Goal: Transaction & Acquisition: Purchase product/service

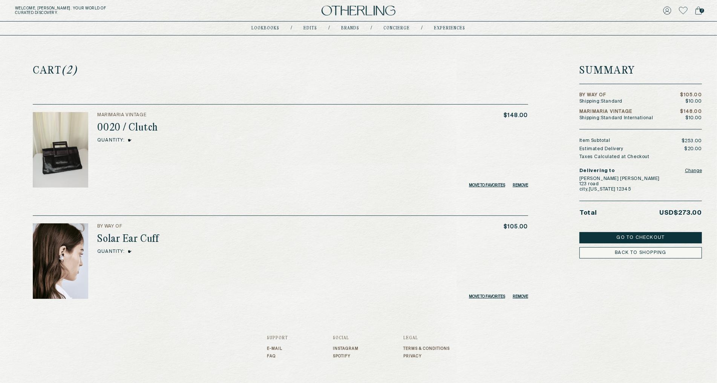
click at [336, 10] on img at bounding box center [359, 11] width 74 height 10
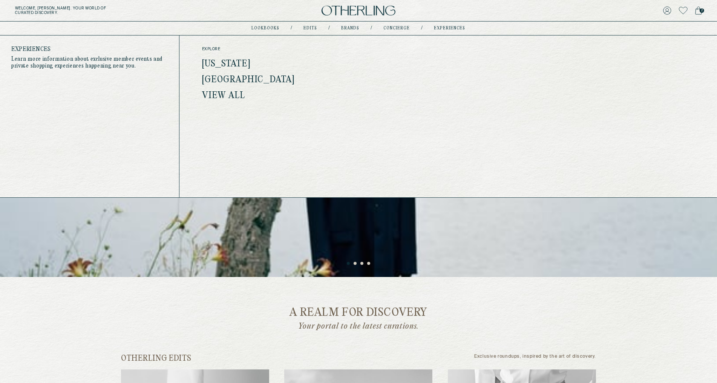
click at [449, 29] on link "experiences" at bounding box center [450, 28] width 31 height 4
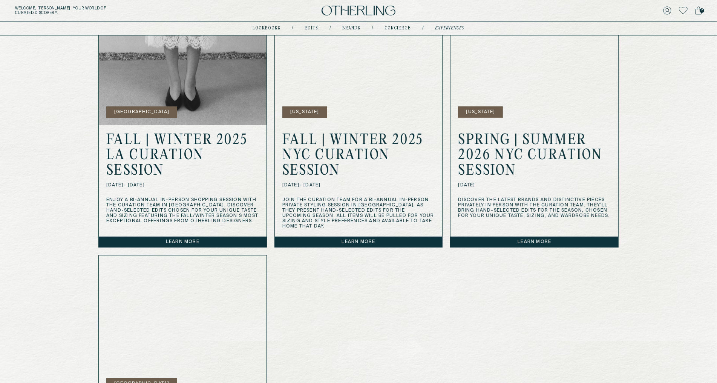
scroll to position [297, 0]
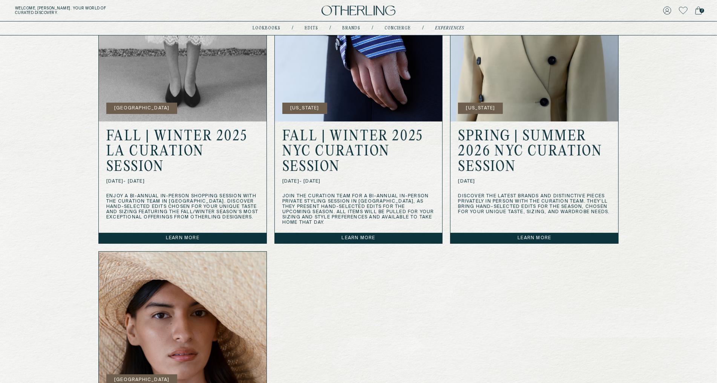
click at [368, 233] on link "Learn more" at bounding box center [359, 238] width 168 height 11
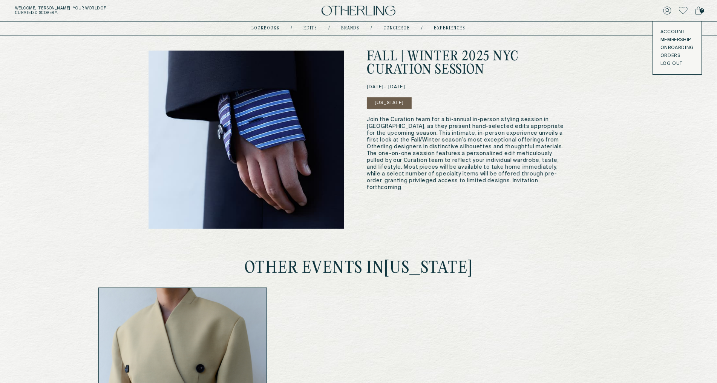
click at [677, 48] on link "Onboarding" at bounding box center [678, 48] width 34 height 6
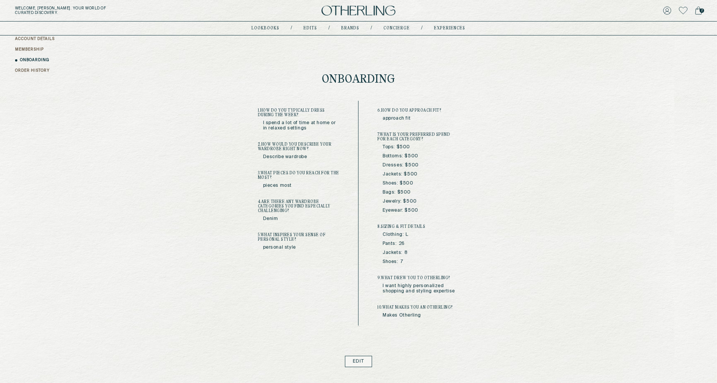
scroll to position [11, 0]
click at [564, 311] on div "Hi, [PERSON_NAME] ACCOUNT DETAILS MEMBERSHIP ONBOARDING ORDER HISTORY Onboardin…" at bounding box center [358, 252] width 717 height 456
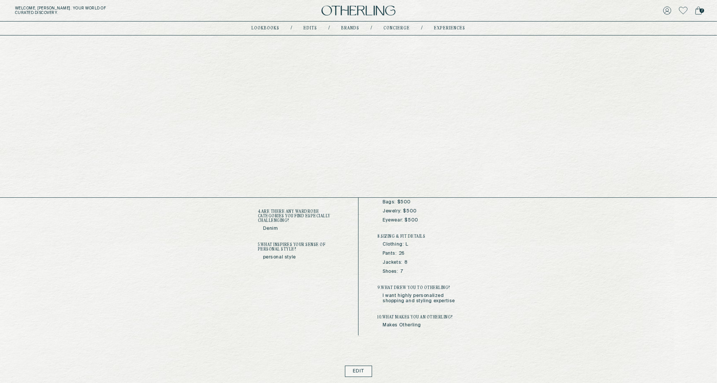
click at [273, 29] on link "lookbooks" at bounding box center [266, 28] width 28 height 4
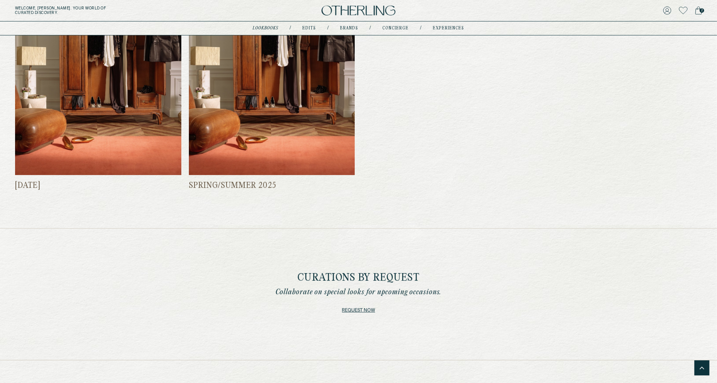
scroll to position [492, 0]
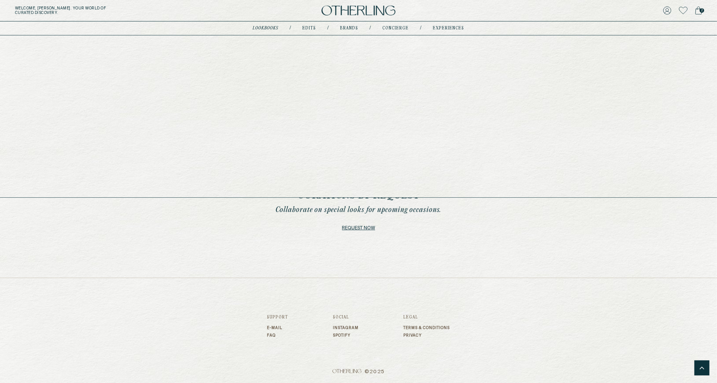
click at [447, 29] on link "experiences" at bounding box center [448, 28] width 31 height 4
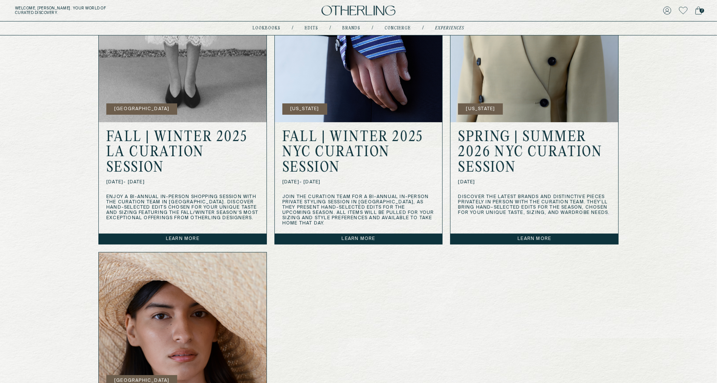
scroll to position [297, 0]
click at [160, 148] on h2 "FALL | WINTER 2025 LA CURATION SESSION" at bounding box center [182, 152] width 153 height 46
click at [177, 233] on link "Learn more" at bounding box center [183, 238] width 168 height 11
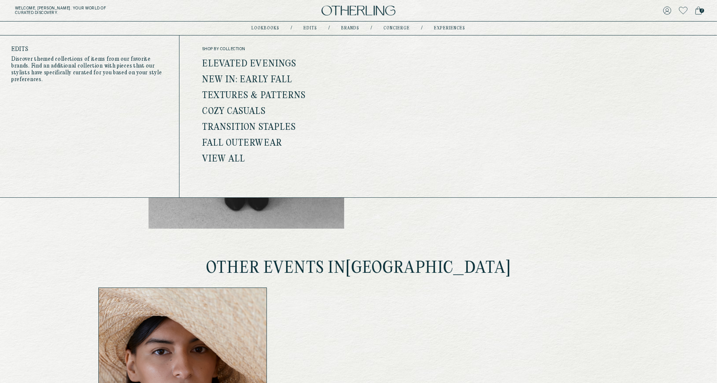
click at [264, 79] on link "New In: Early Fall" at bounding box center [247, 80] width 91 height 10
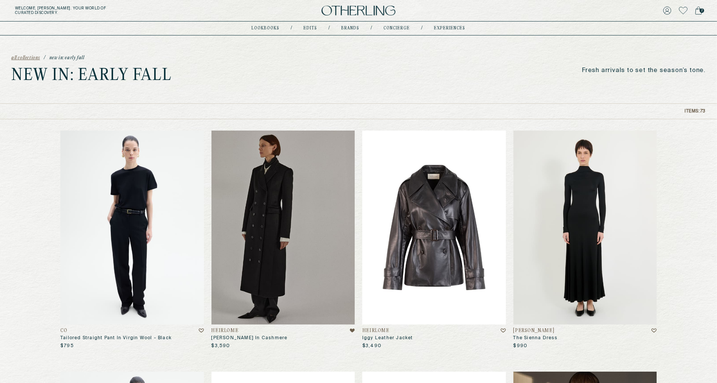
click at [437, 241] on img at bounding box center [434, 228] width 144 height 194
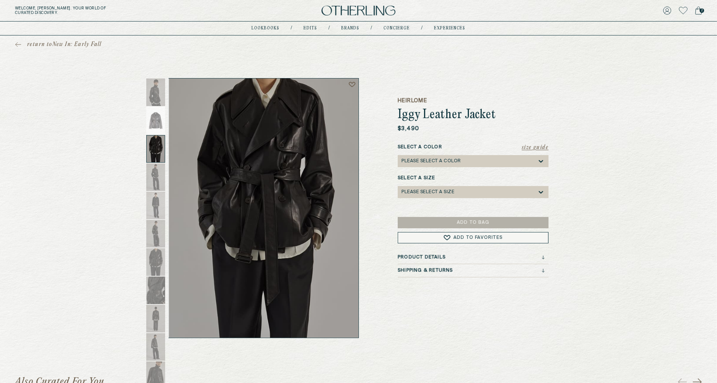
click at [486, 190] on div "Please select a Size" at bounding box center [470, 192] width 136 height 12
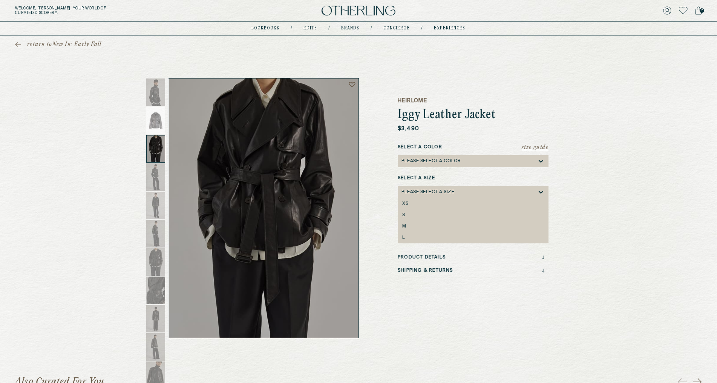
click at [481, 162] on div "Please select a Color" at bounding box center [470, 161] width 136 height 12
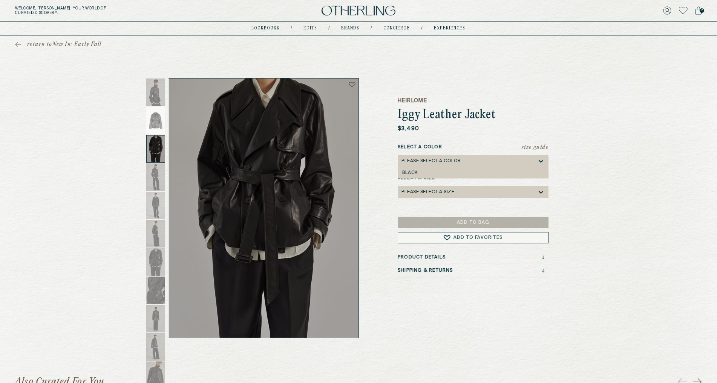
click at [585, 175] on div "return to New In: Early Fall Heirlome Iggy Leather Jacket $3,490 Size Guide Sel…" at bounding box center [358, 186] width 717 height 302
click at [542, 150] on button "Size Guide" at bounding box center [535, 148] width 27 height 8
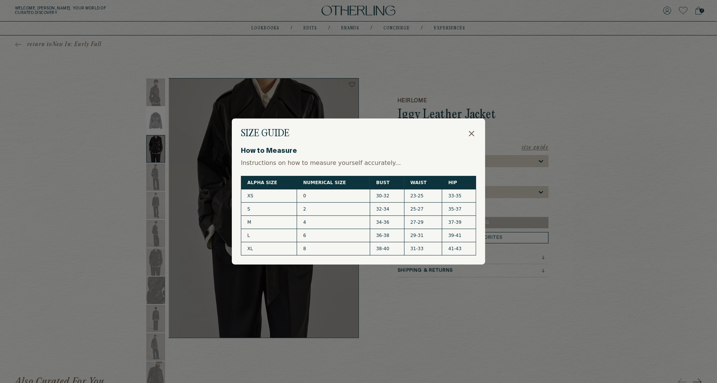
click at [367, 165] on p "Instructions on how to measure yourself accurately..." at bounding box center [358, 163] width 235 height 8
click at [471, 136] on icon at bounding box center [471, 133] width 9 height 9
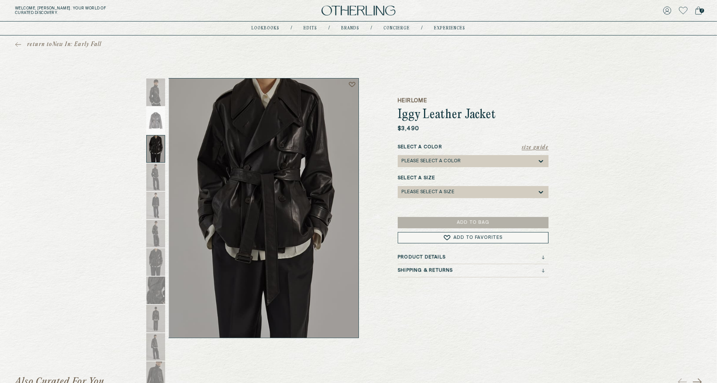
click at [32, 43] on span "return to New In: Early Fall" at bounding box center [64, 45] width 75 height 8
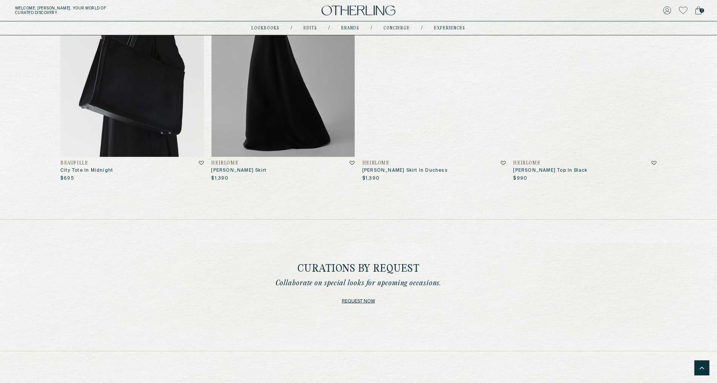
scroll to position [4272, 0]
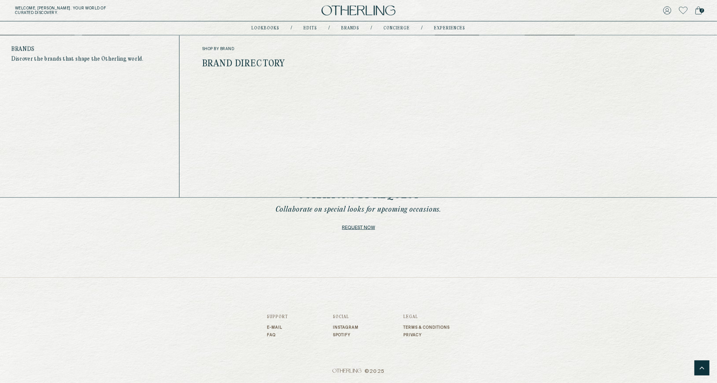
click at [351, 28] on link "Brands" at bounding box center [351, 28] width 18 height 4
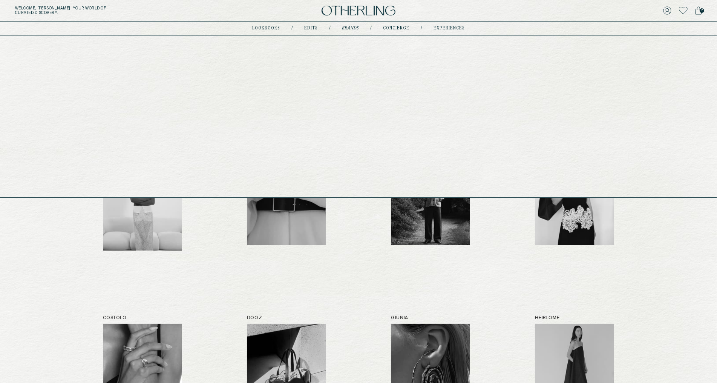
click at [313, 27] on link "Edits" at bounding box center [311, 28] width 14 height 4
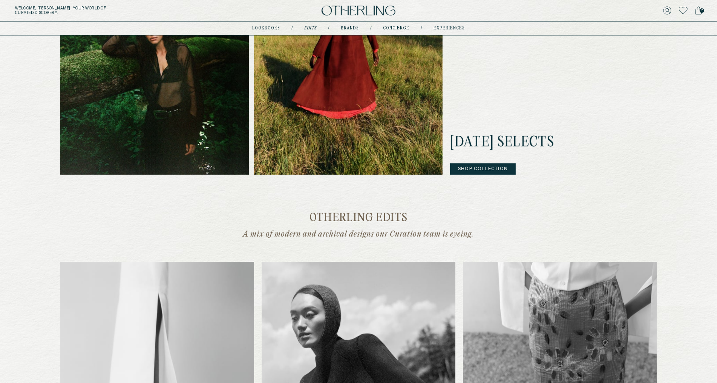
scroll to position [328, 0]
